Goal: Information Seeking & Learning: Find specific fact

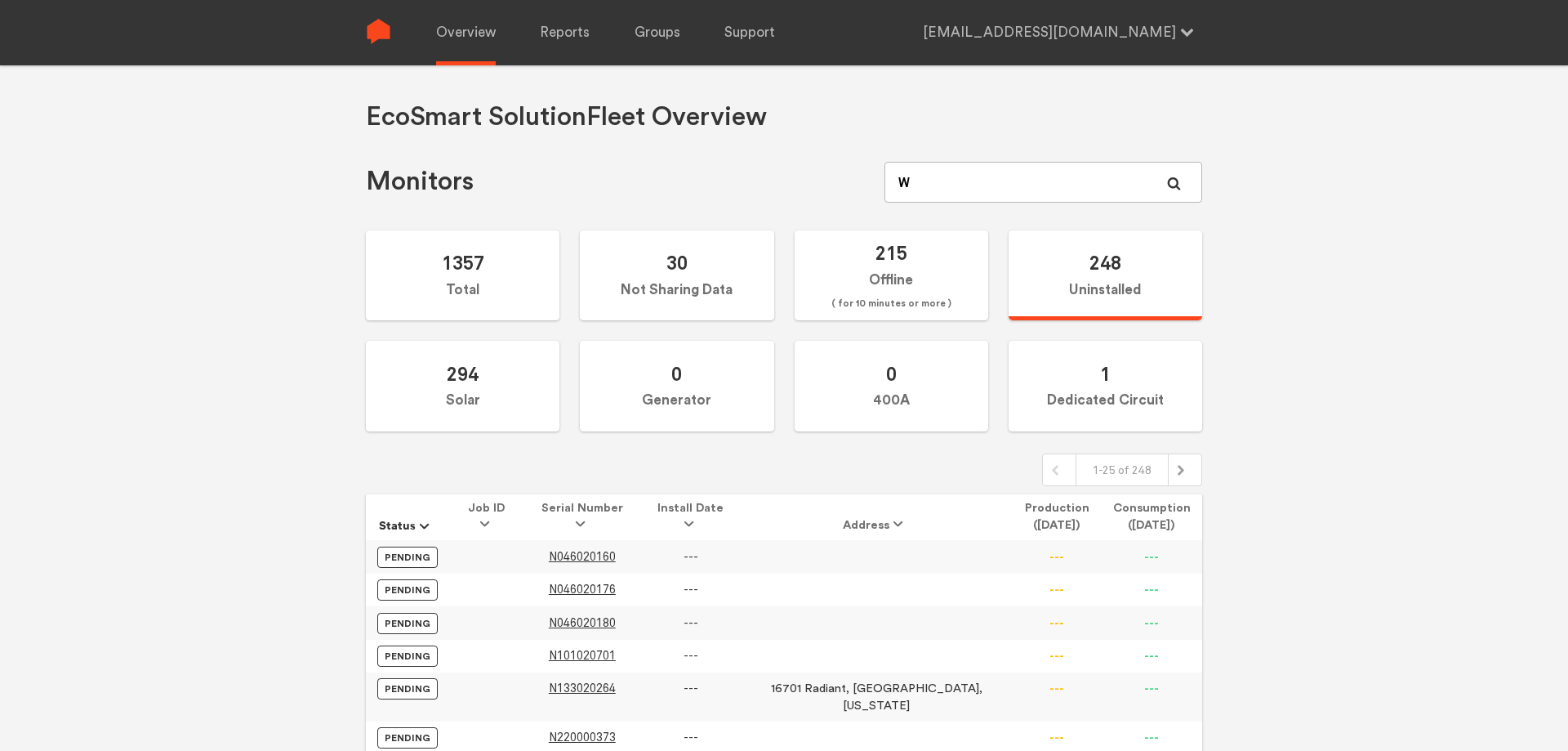
type input "W0"
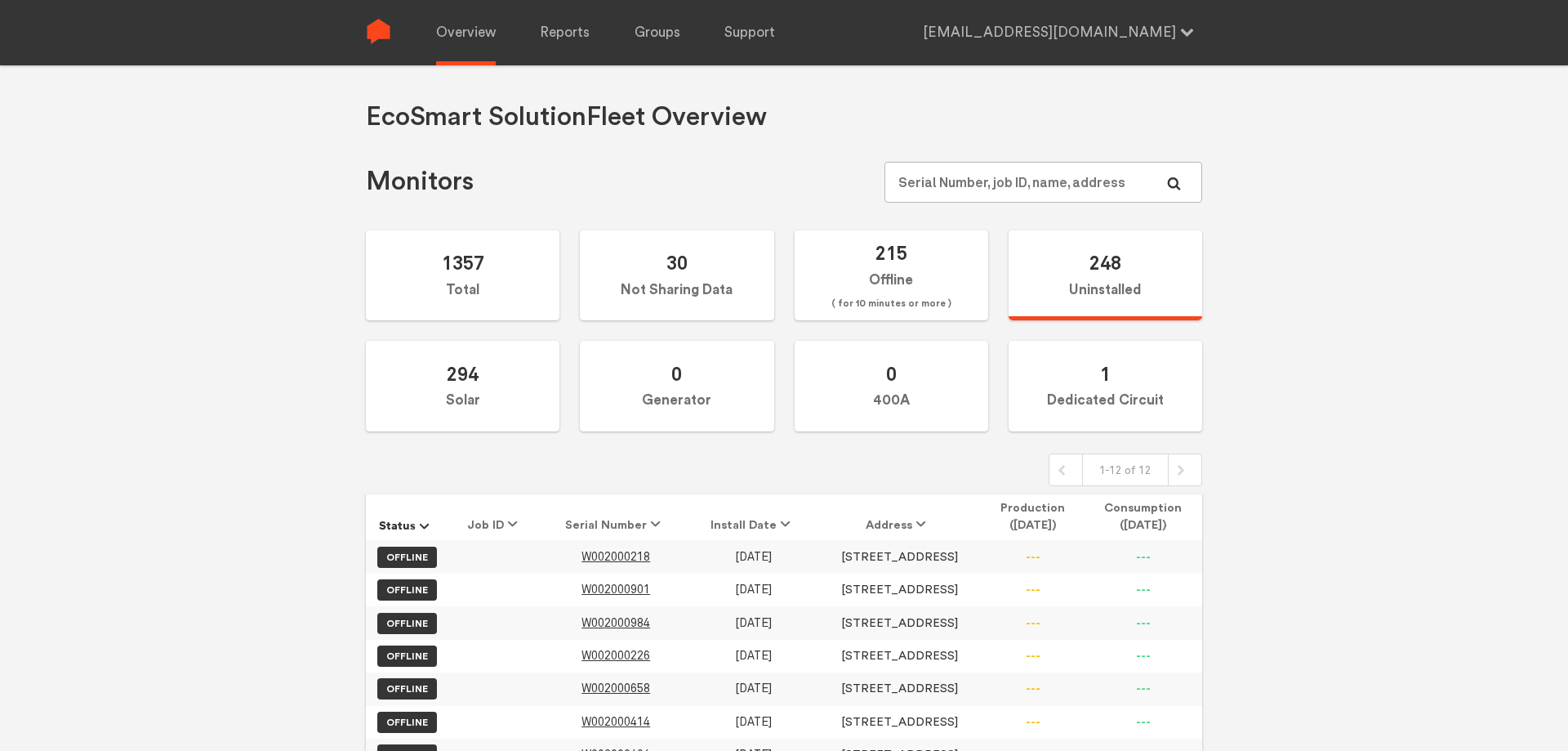
click at [913, 178] on input "text" at bounding box center [1043, 182] width 318 height 41
type input "W1"
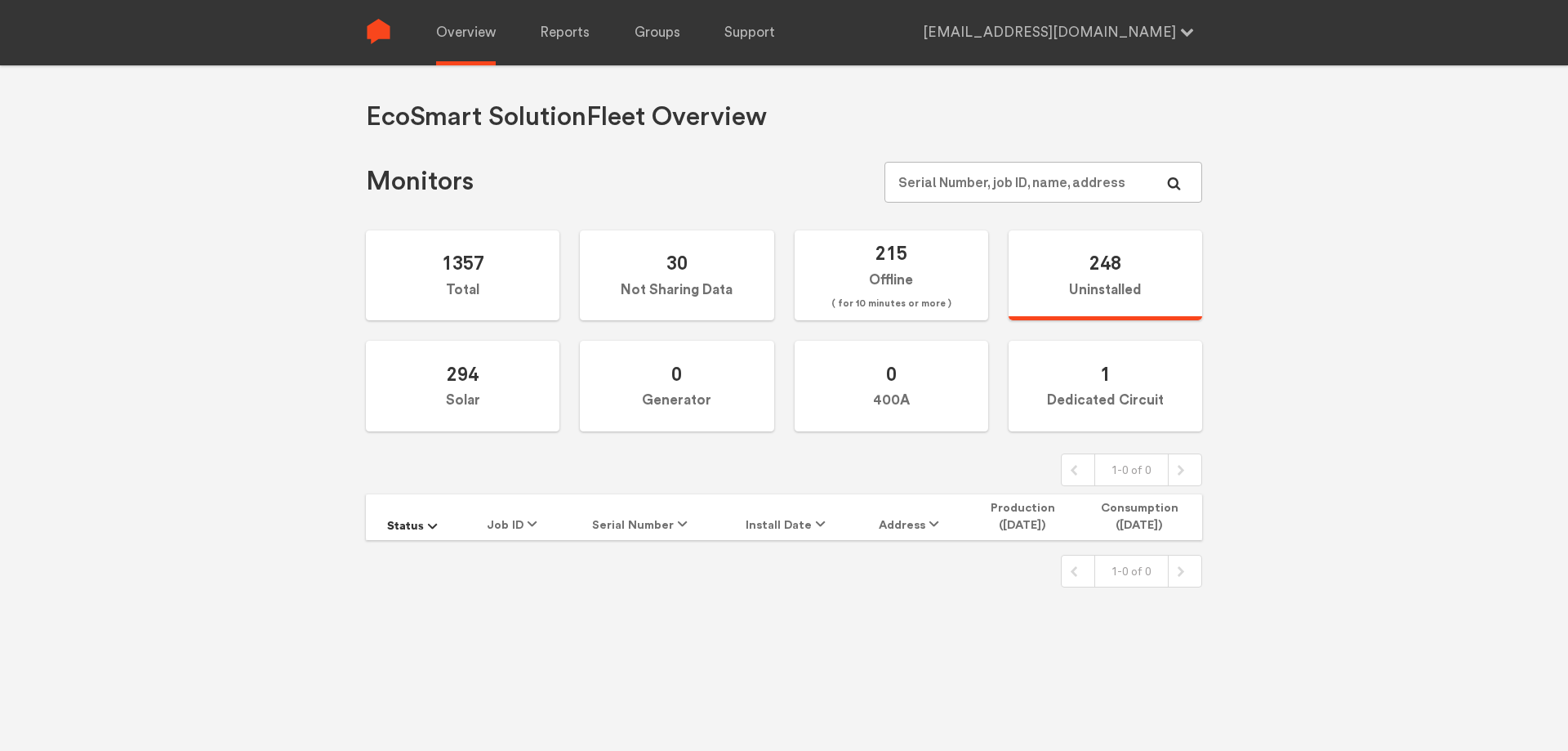
click at [942, 179] on input "text" at bounding box center [1043, 182] width 318 height 41
type input "W2"
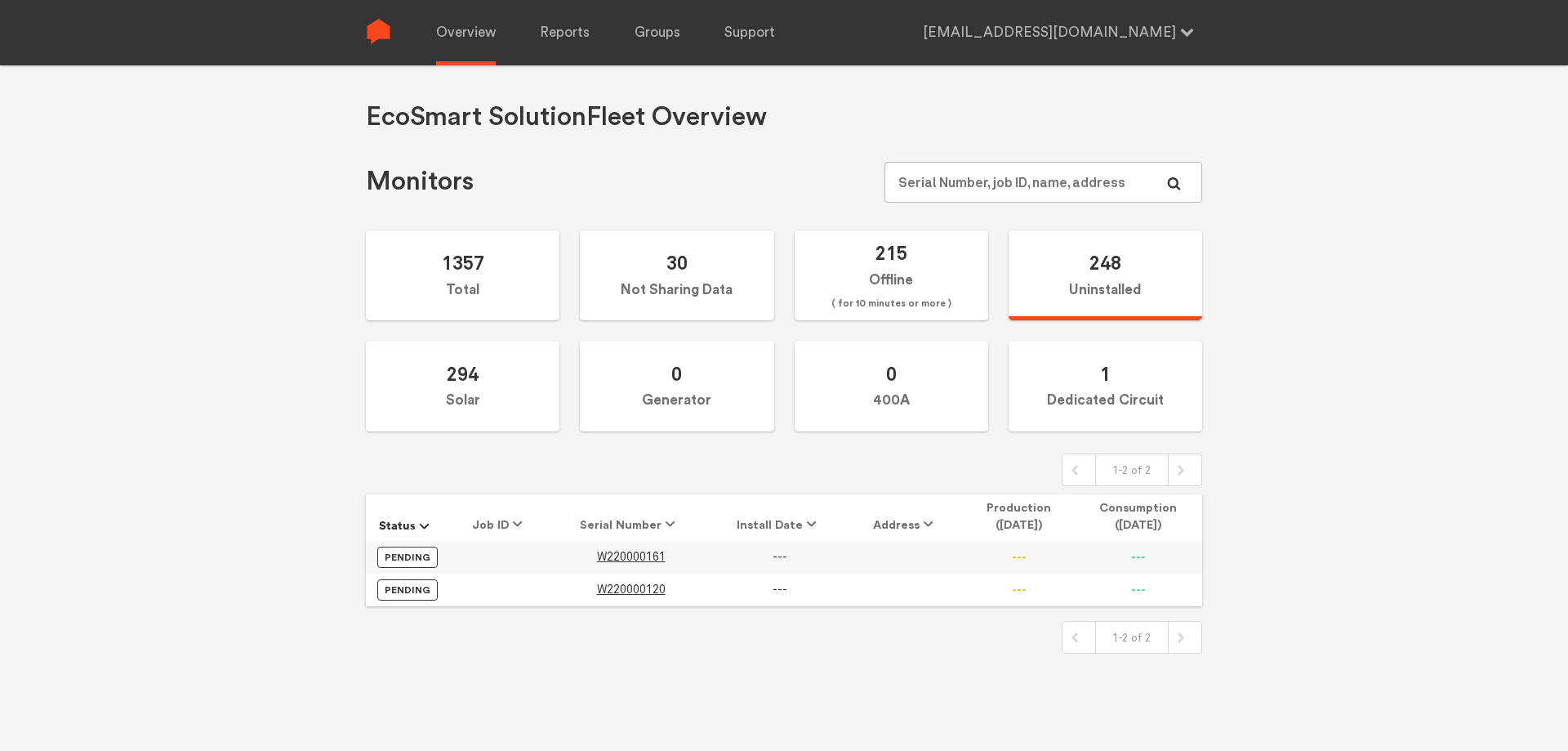
click at [947, 179] on input "text" at bounding box center [1043, 182] width 318 height 41
type input "W3"
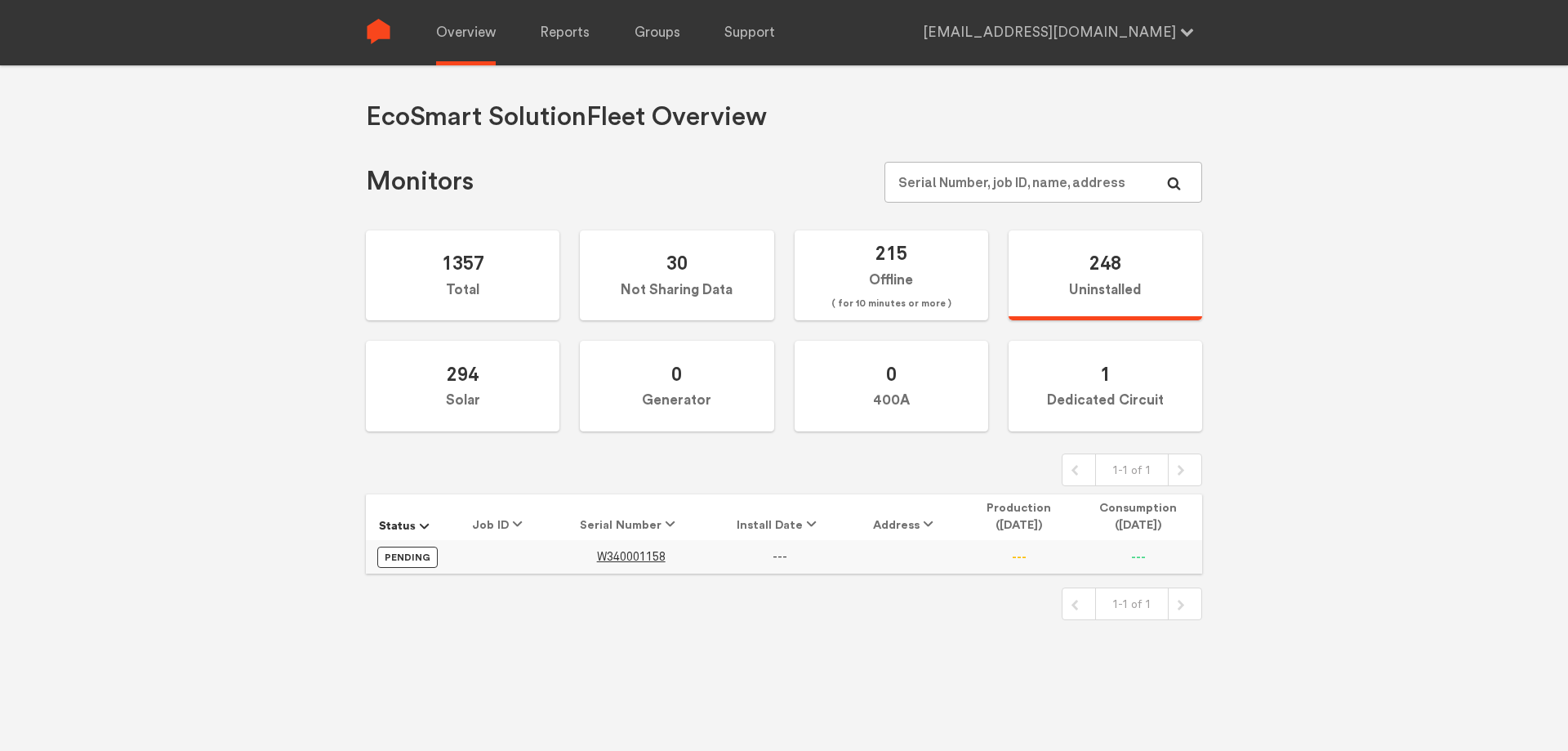
click at [941, 180] on input "text" at bounding box center [1043, 182] width 318 height 41
type input "W4"
